Goal: Navigation & Orientation: Find specific page/section

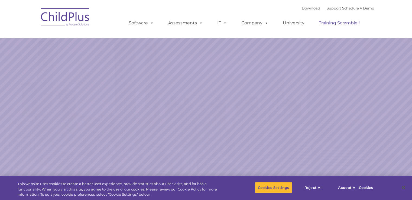
select select "MEDIUM"
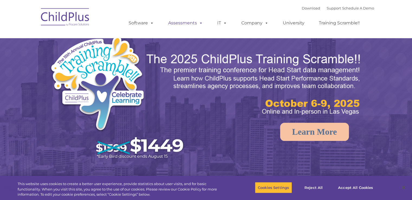
select select "MEDIUM"
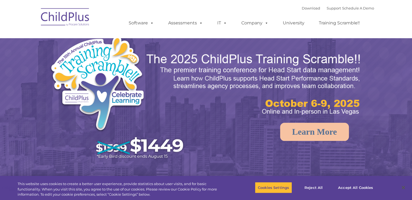
select select "MEDIUM"
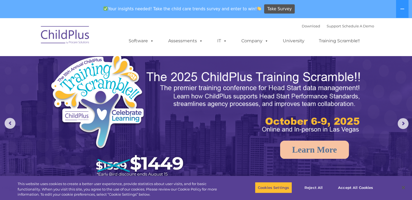
click at [74, 36] on img at bounding box center [65, 35] width 54 height 27
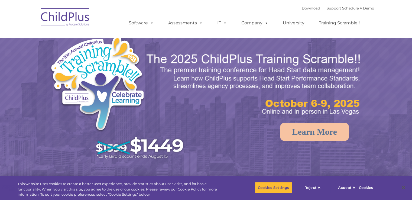
select select "MEDIUM"
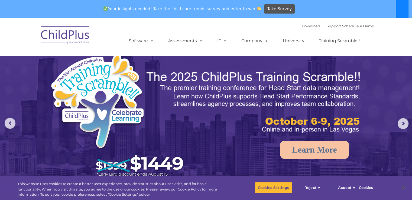
click at [406, 14] on button at bounding box center [402, 9] width 12 height 18
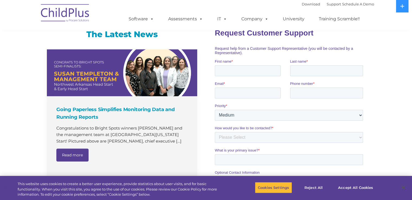
scroll to position [328, 0]
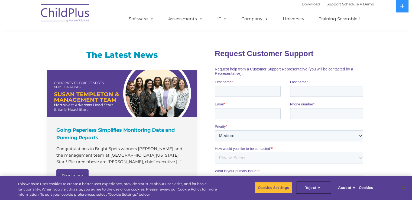
click at [322, 187] on button "Reject All" at bounding box center [314, 187] width 34 height 11
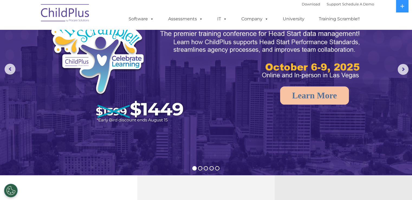
scroll to position [0, 0]
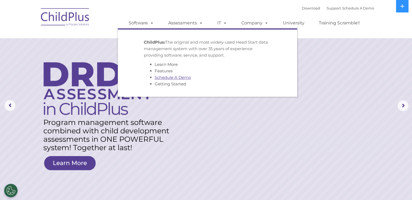
click at [167, 77] on link "Schedule A Demo" at bounding box center [173, 77] width 36 height 5
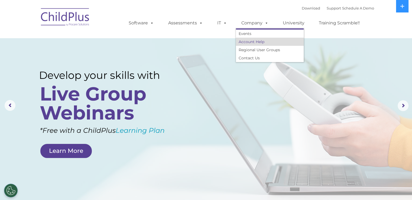
click at [266, 41] on link "Account Help" at bounding box center [270, 42] width 68 height 8
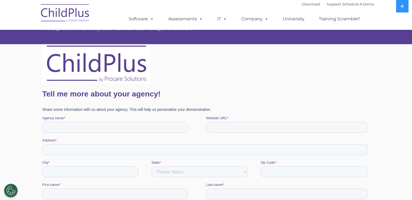
scroll to position [30, 0]
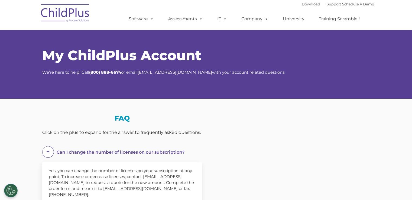
select select "MEDIUM"
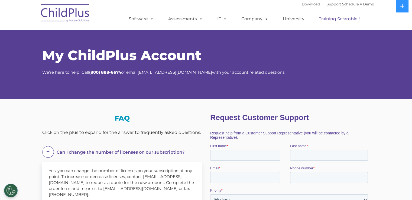
click at [329, 22] on link "Training Scramble!!" at bounding box center [339, 19] width 52 height 11
click at [70, 9] on img at bounding box center [65, 13] width 54 height 27
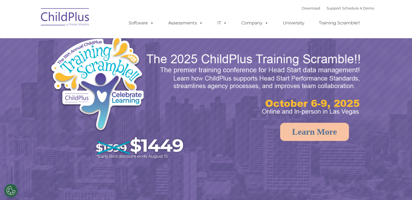
select select "MEDIUM"
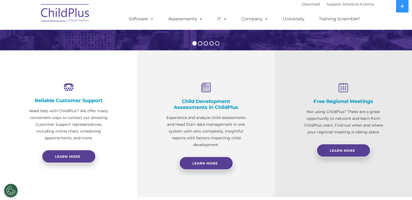
scroll to position [152, 0]
